Goal: Information Seeking & Learning: Find specific fact

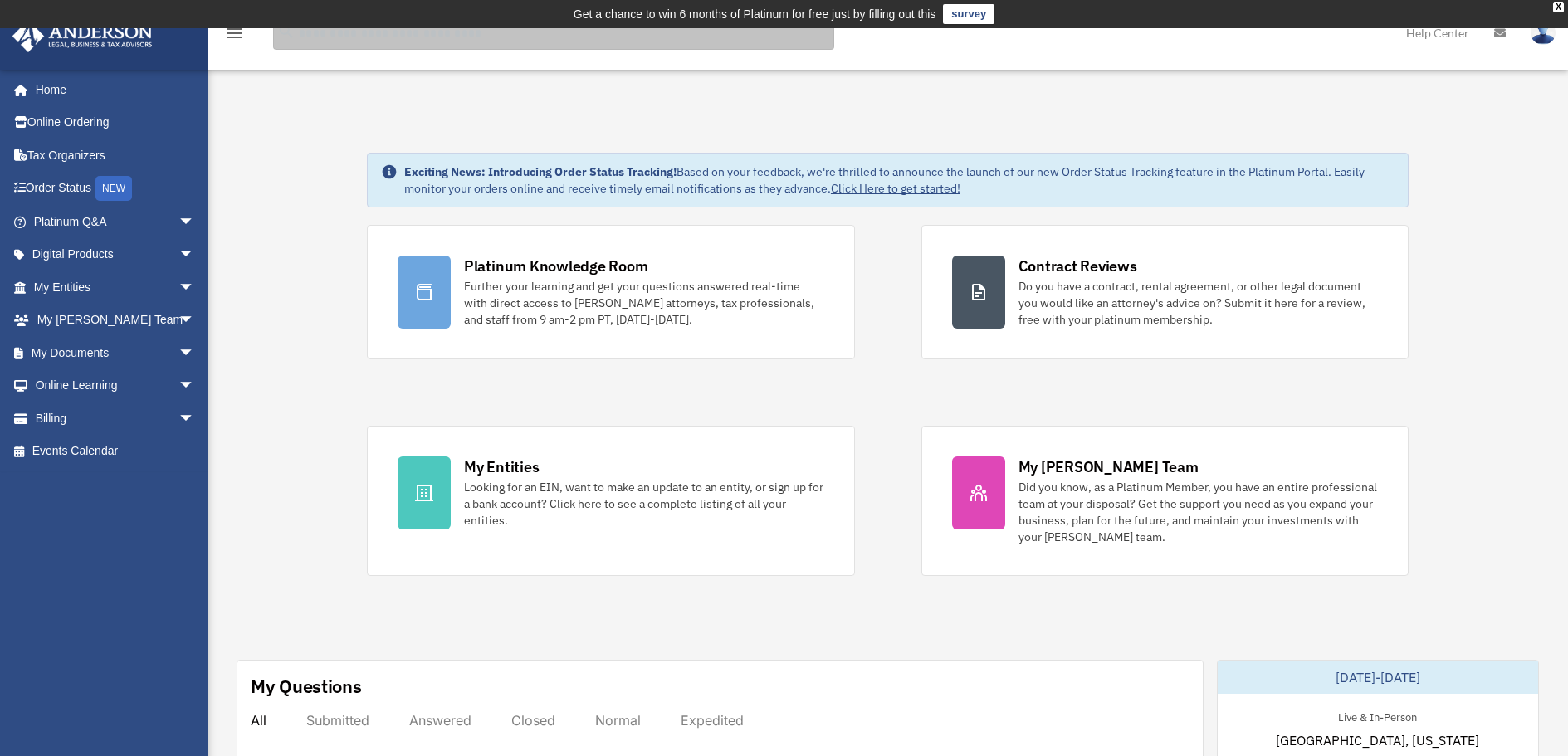
click at [316, 40] on input "search" at bounding box center [553, 33] width 561 height 33
type input "**********"
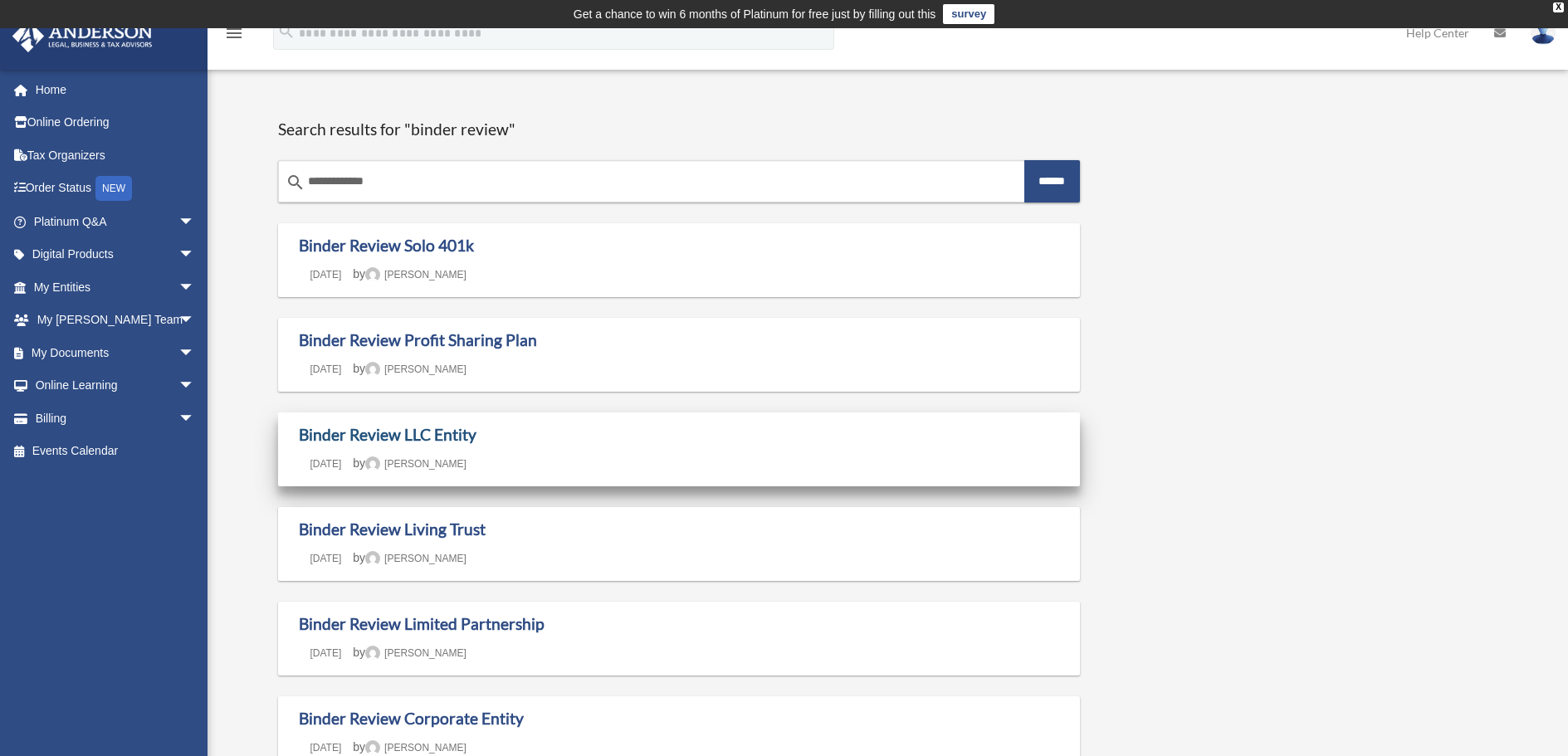
click at [398, 434] on link "Binder Review LLC Entity" at bounding box center [387, 434] width 177 height 19
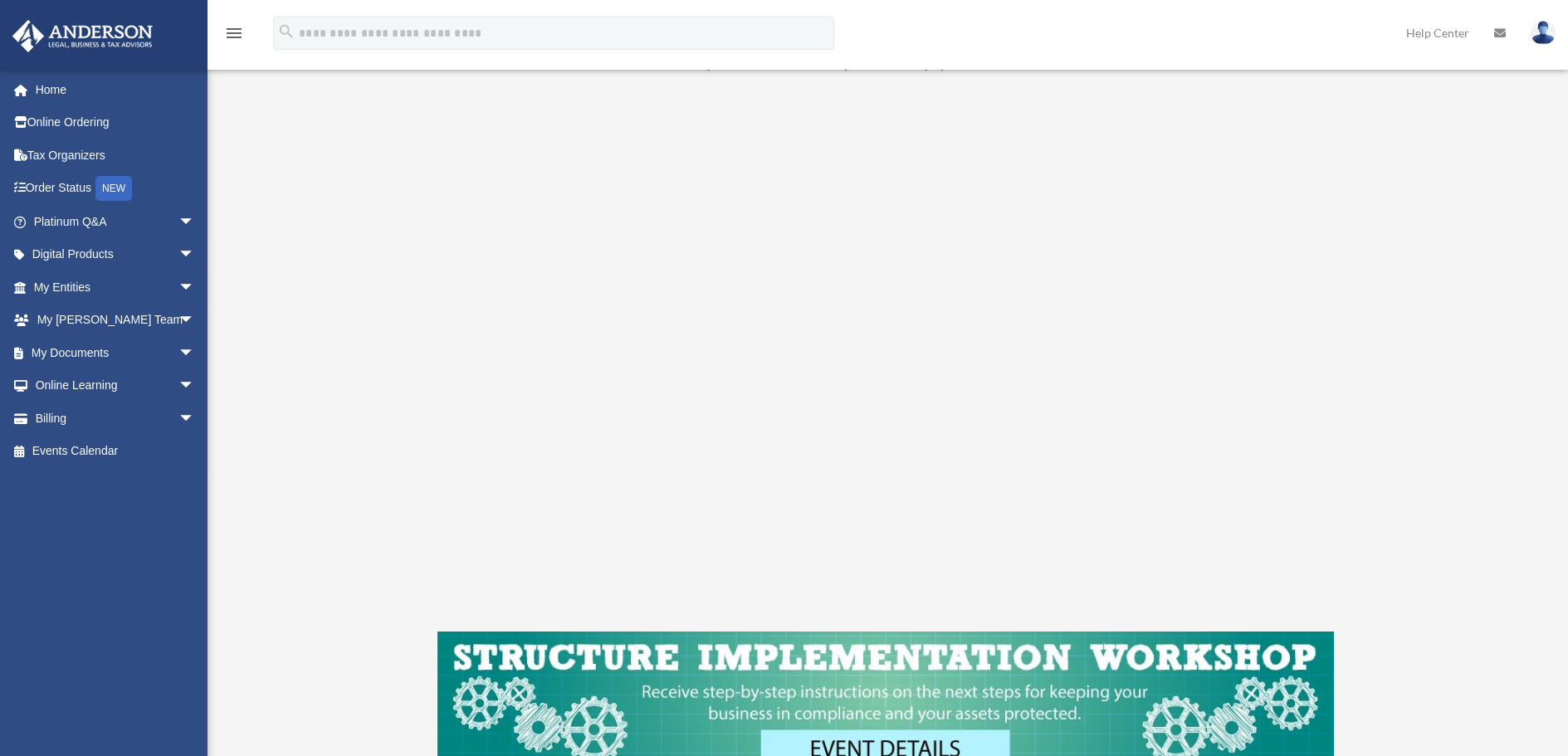
scroll to position [249, 0]
